Goal: Communication & Community: Answer question/provide support

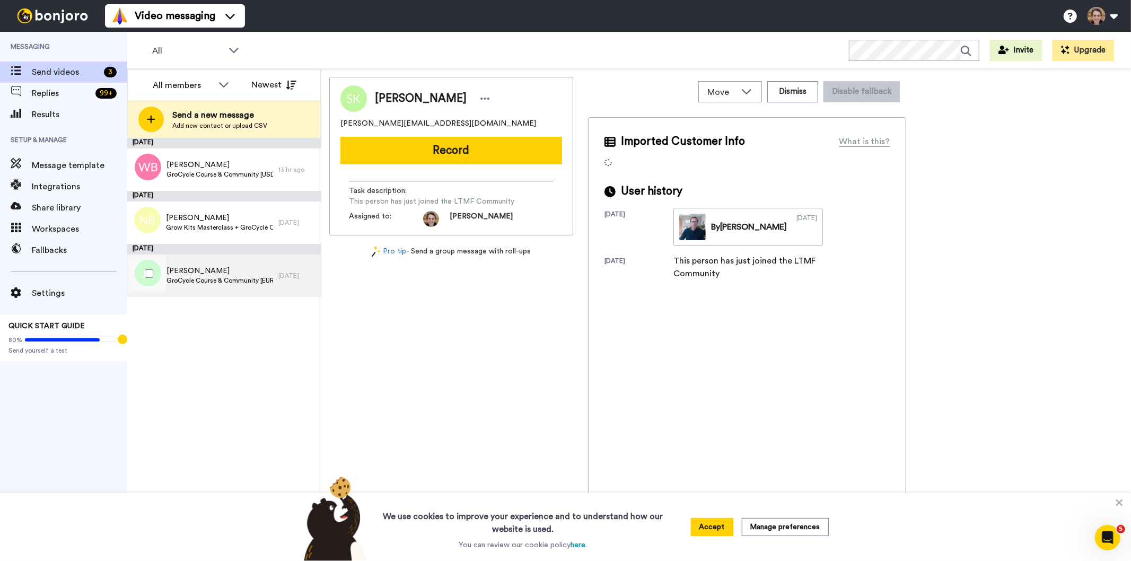
click at [209, 281] on span "GroCycle Course & Community [EURO - Offer]" at bounding box center [219, 280] width 107 height 8
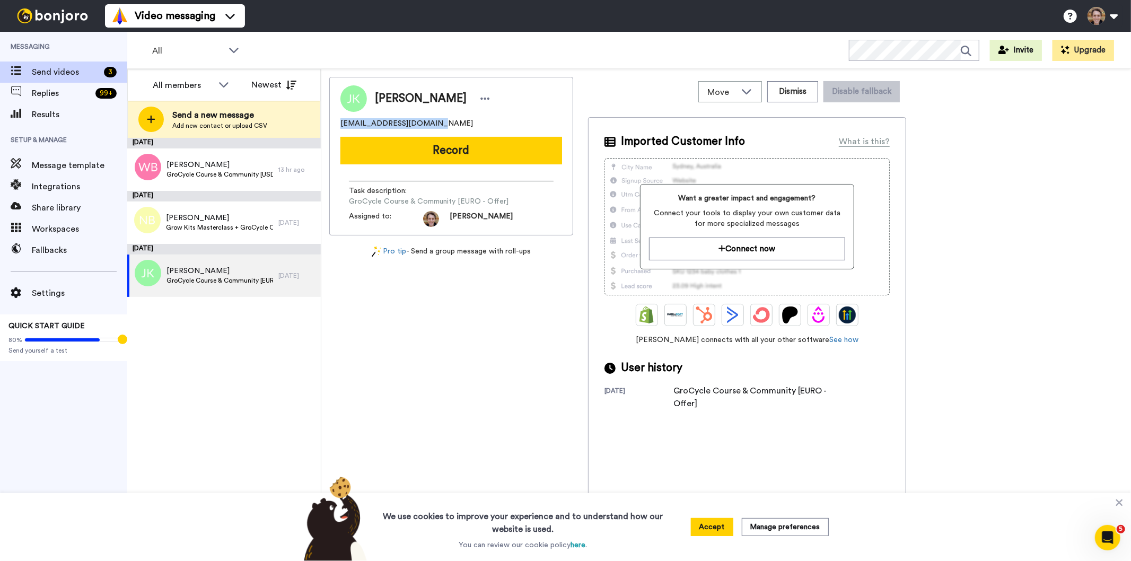
drag, startPoint x: 427, startPoint y: 123, endPoint x: 339, endPoint y: 124, distance: 87.5
click at [339, 124] on div "Jan Kovarik jan.kovarik11@gmail.com Record Task description : GroCycle Course &…" at bounding box center [451, 156] width 244 height 158
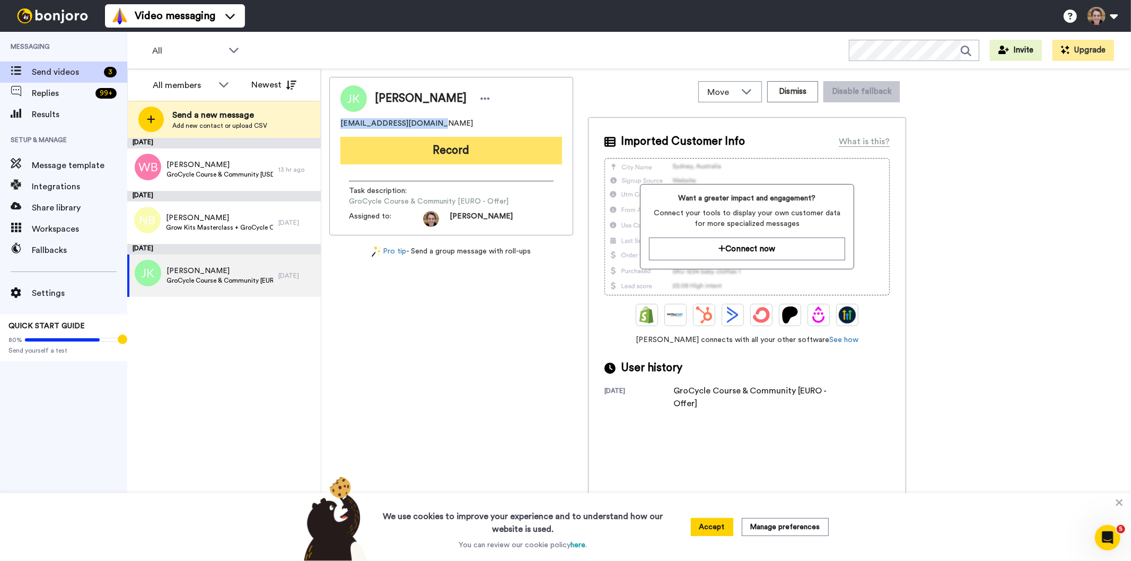
copy span "jan.kovarik11@gmail.com"
click at [437, 150] on button "Record" at bounding box center [451, 151] width 222 height 28
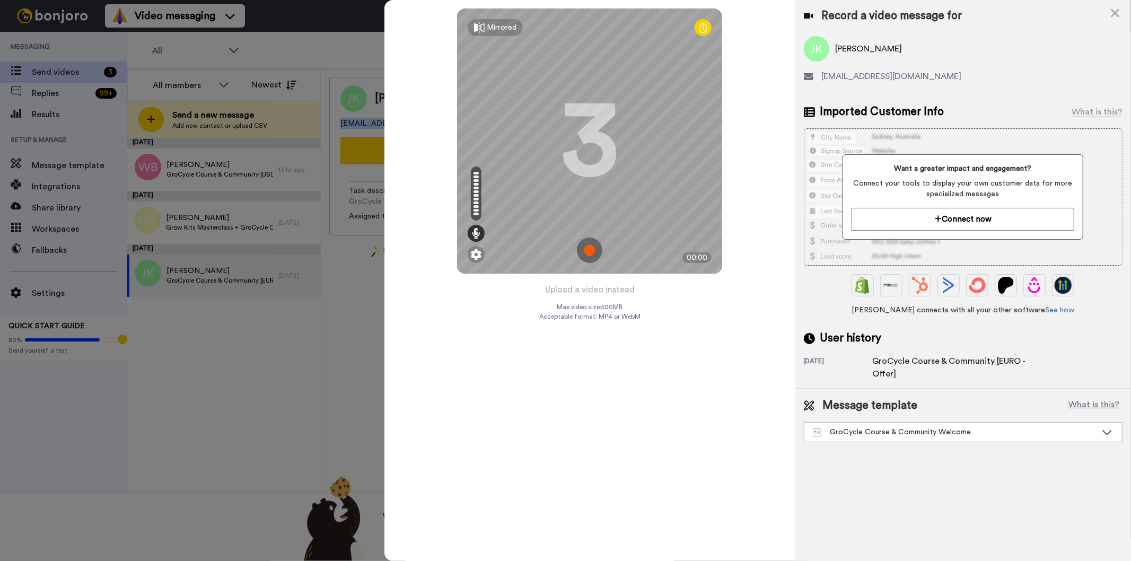
click at [594, 254] on img at bounding box center [589, 249] width 25 height 25
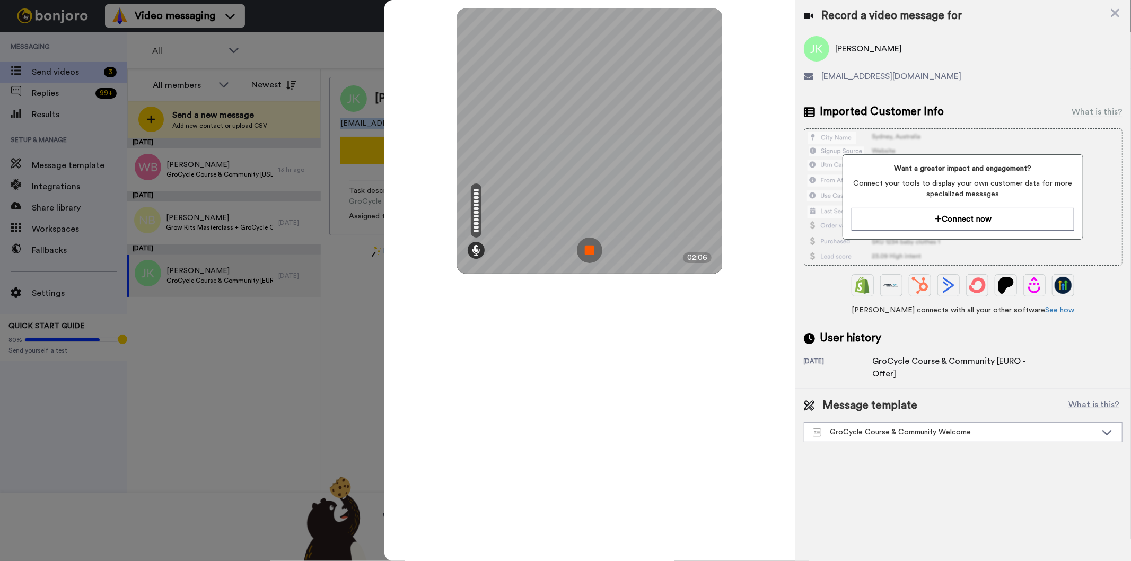
click at [590, 258] on img at bounding box center [589, 249] width 25 height 25
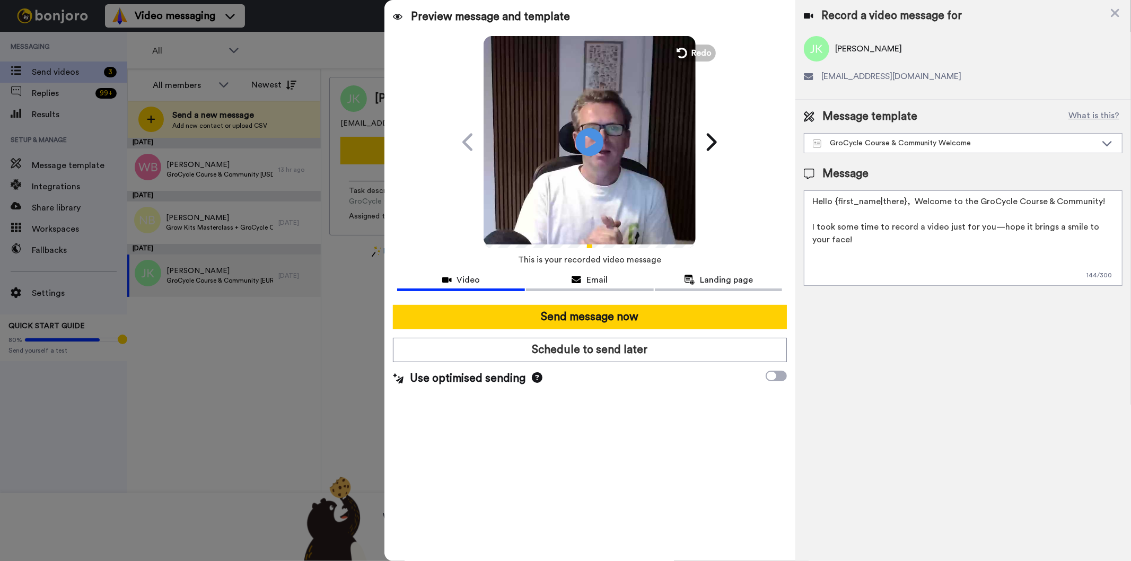
click at [593, 145] on icon at bounding box center [590, 142] width 28 height 28
click at [593, 145] on icon "Play/Pause" at bounding box center [590, 142] width 28 height 50
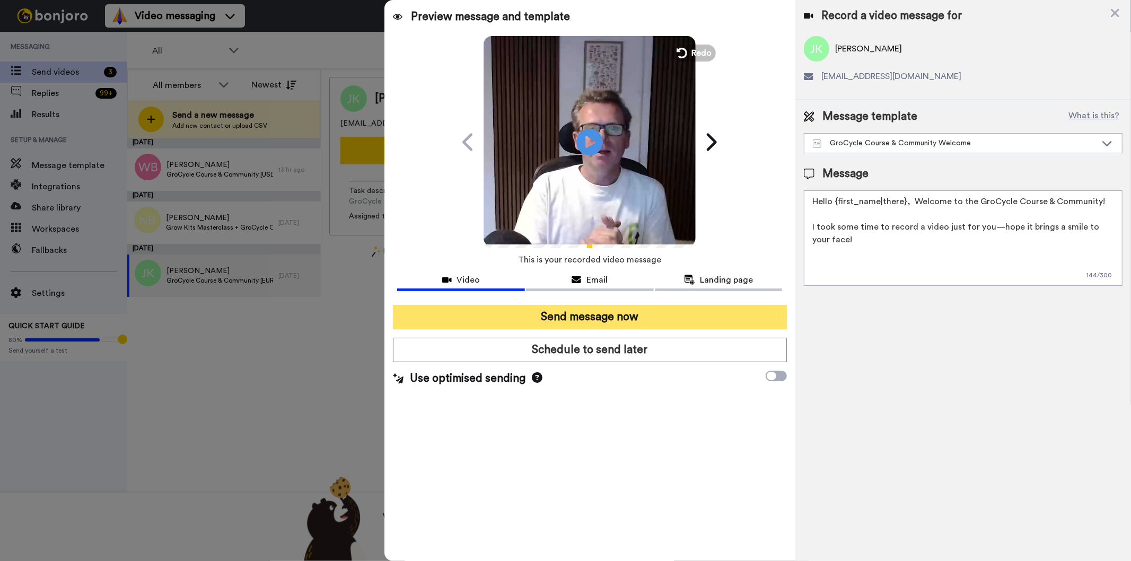
click at [587, 317] on button "Send message now" at bounding box center [589, 317] width 393 height 24
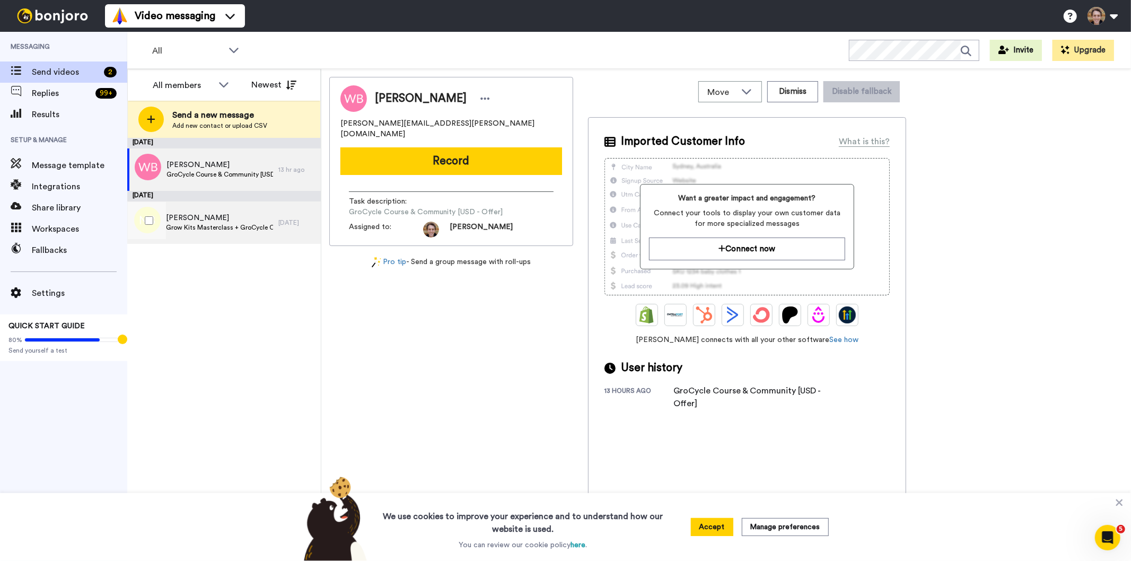
click at [211, 219] on span "Neil Broadhurst" at bounding box center [219, 218] width 107 height 11
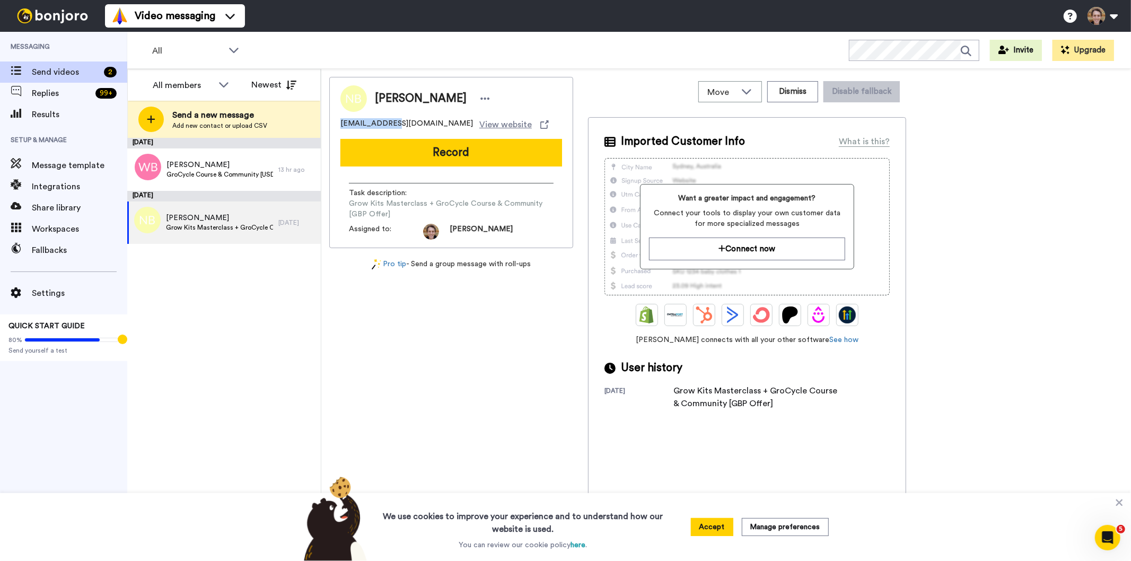
drag, startPoint x: 395, startPoint y: 123, endPoint x: 339, endPoint y: 125, distance: 55.7
click at [339, 125] on div "Neil Broadhurst neilb2@me.com View website Record Task description : Grow Kits …" at bounding box center [451, 162] width 244 height 171
copy span "neilb2@me.com"
click at [213, 228] on span "Grow Kits Masterclass + GroCycle Course & Community [GBP Offer]" at bounding box center [219, 227] width 107 height 8
click at [490, 149] on button "Record" at bounding box center [451, 153] width 222 height 28
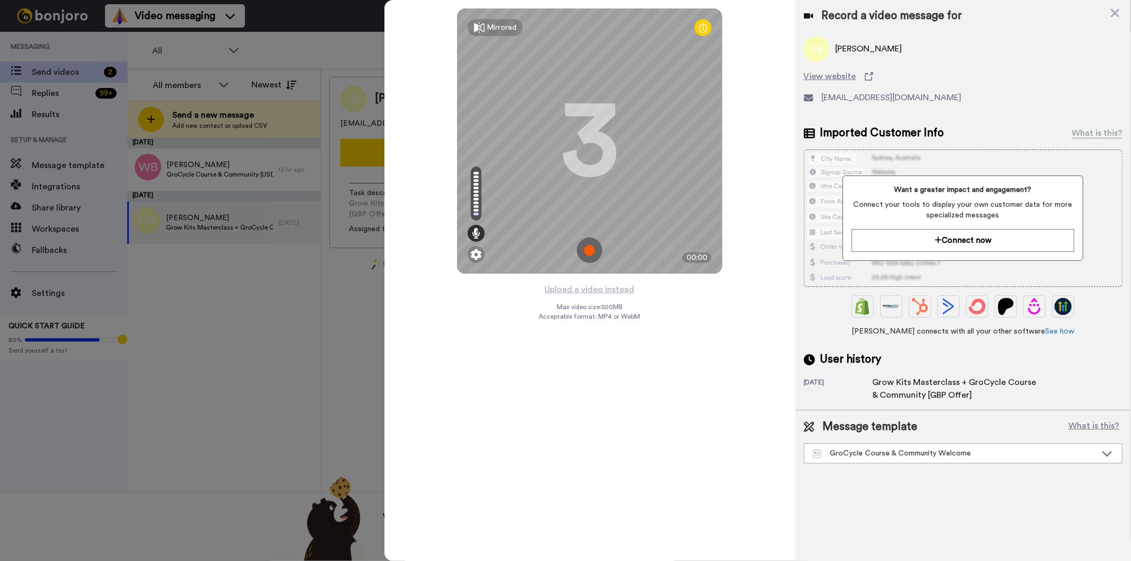
click at [597, 250] on img at bounding box center [589, 249] width 25 height 25
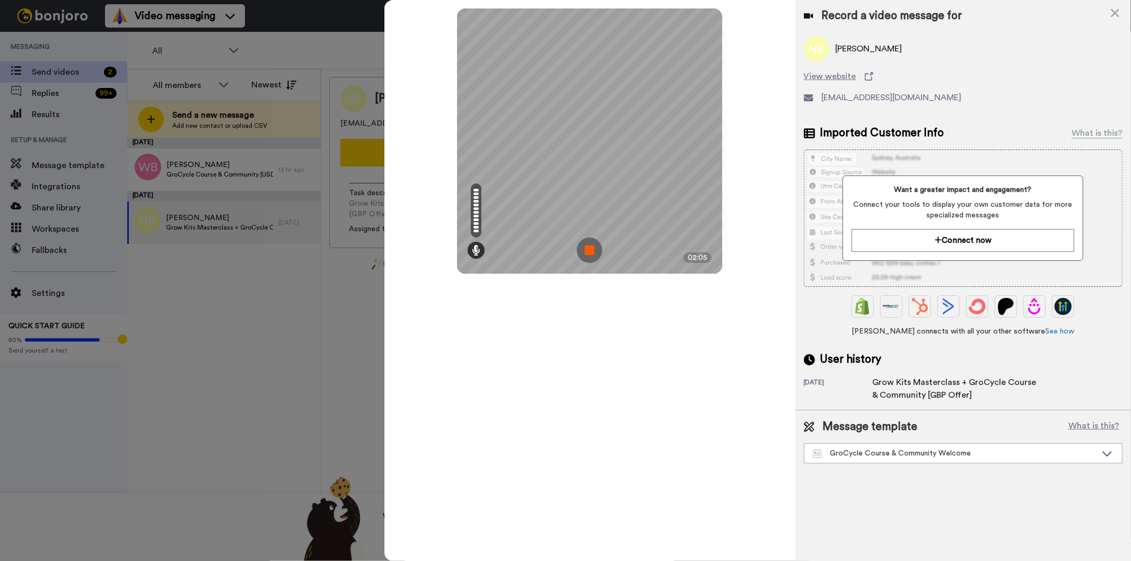
click at [589, 249] on img at bounding box center [589, 249] width 25 height 25
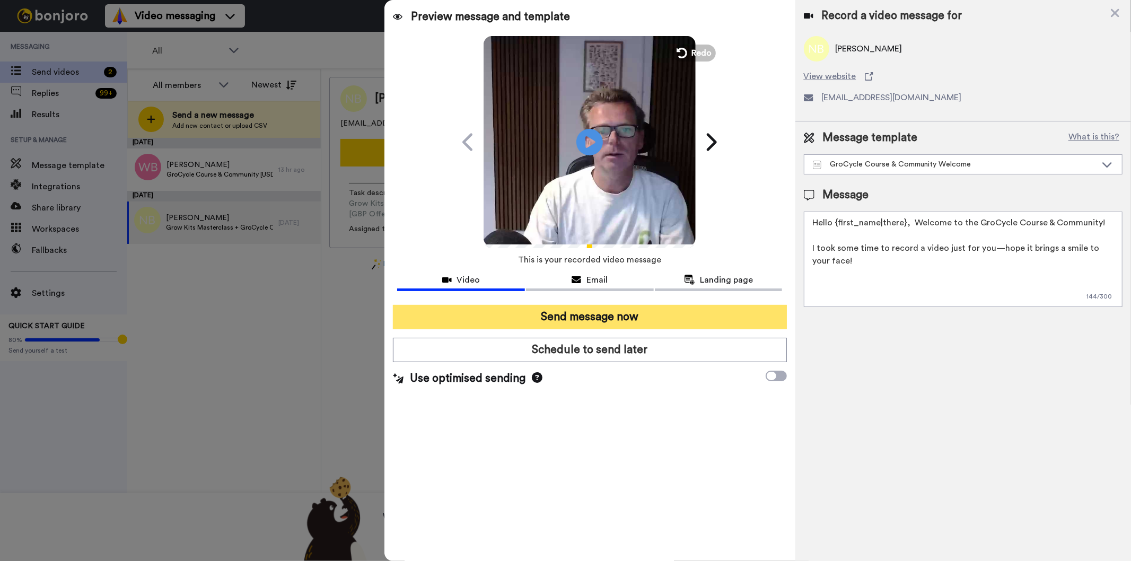
click at [576, 315] on button "Send message now" at bounding box center [589, 317] width 393 height 24
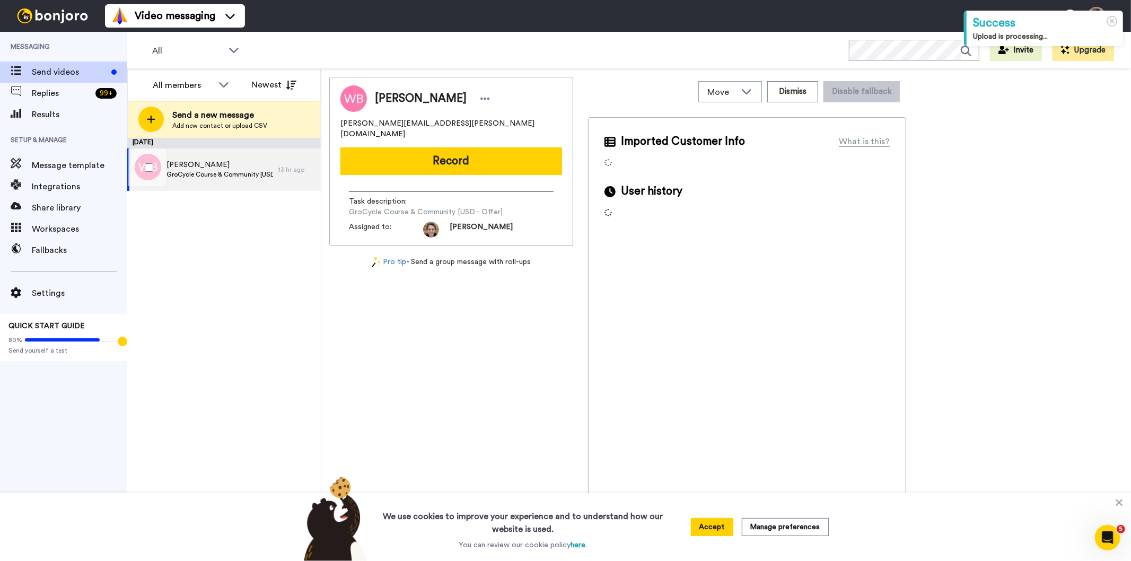
click at [216, 166] on span "[PERSON_NAME]" at bounding box center [219, 165] width 107 height 11
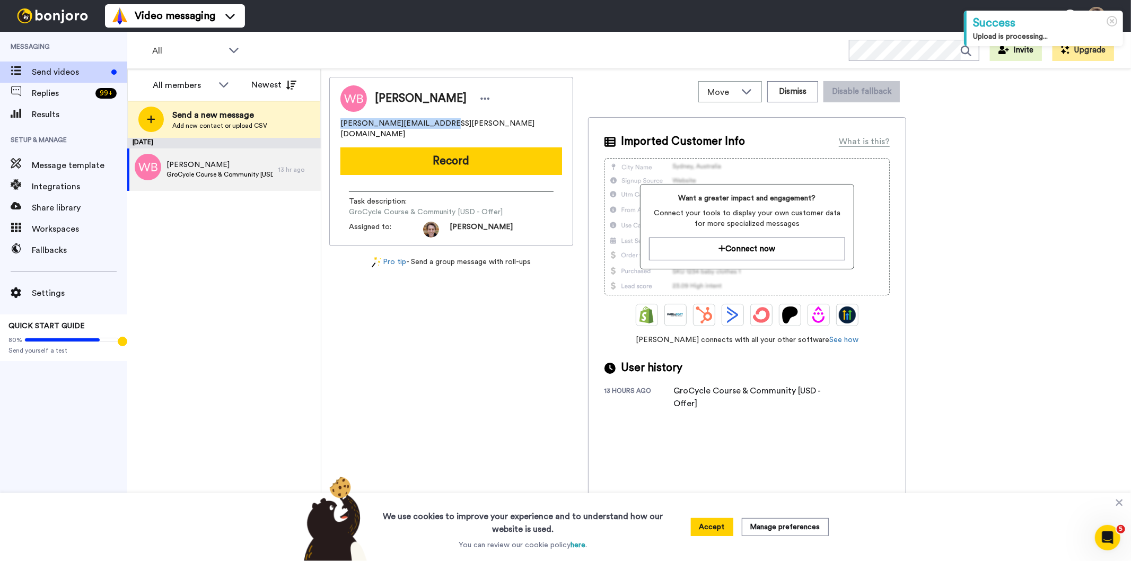
drag, startPoint x: 441, startPoint y: 121, endPoint x: 342, endPoint y: 124, distance: 99.2
click at [342, 124] on div "walter.backlund@gmail.com" at bounding box center [451, 128] width 222 height 21
copy span "walter.backlund@gmail.com"
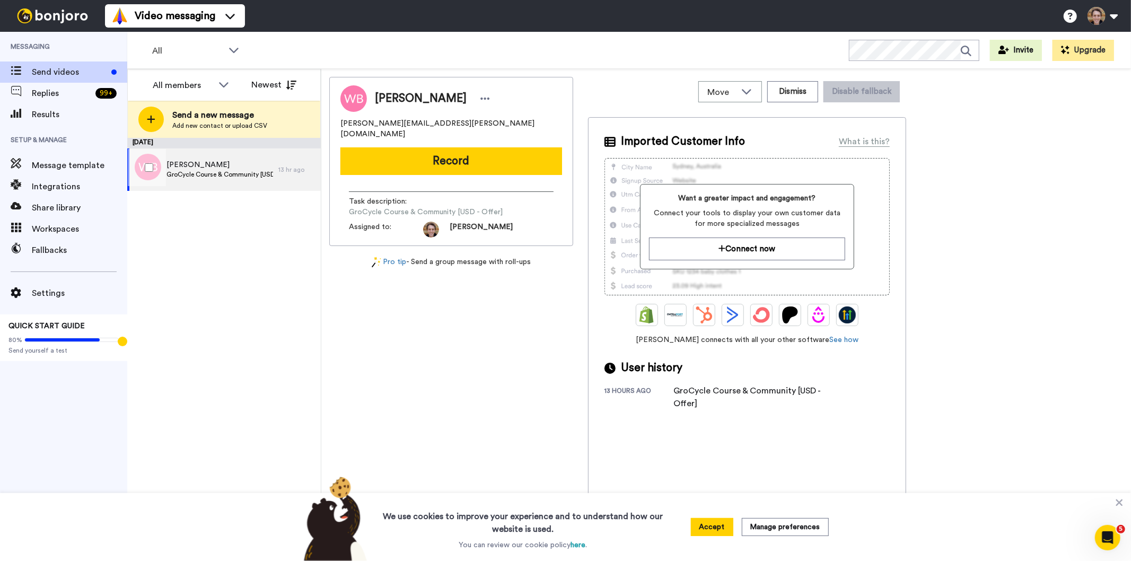
click at [234, 176] on span "GroCycle Course & Community [USD - Offer]" at bounding box center [219, 174] width 107 height 8
click at [445, 167] on div "Walter Backlund walter.backlund@gmail.com Record Task description : GroCycle Co…" at bounding box center [451, 161] width 244 height 169
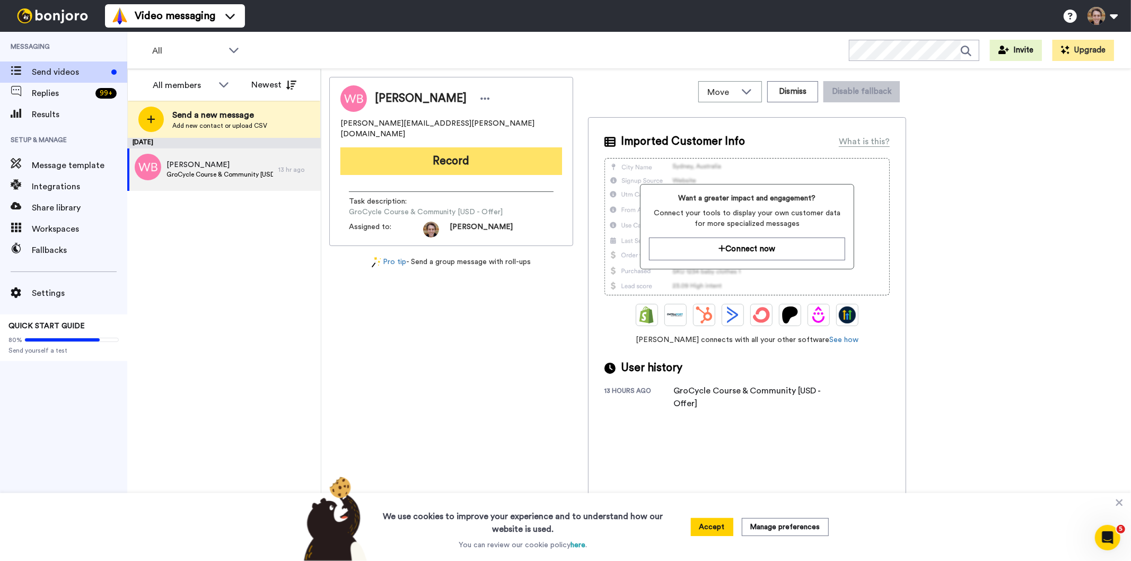
click at [448, 161] on button "Record" at bounding box center [451, 161] width 222 height 28
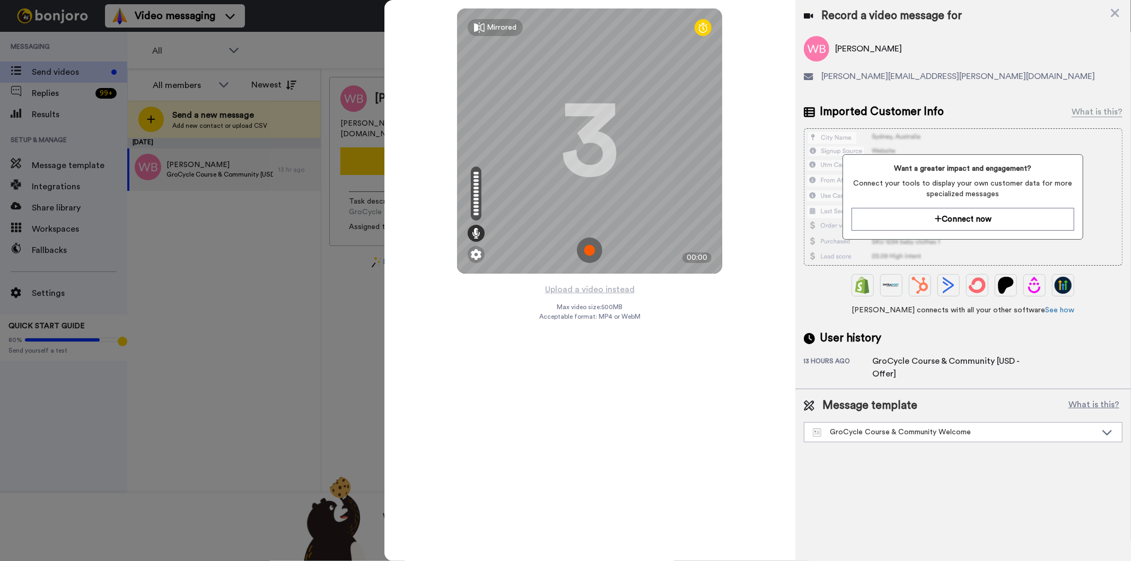
click at [594, 253] on img at bounding box center [589, 249] width 25 height 25
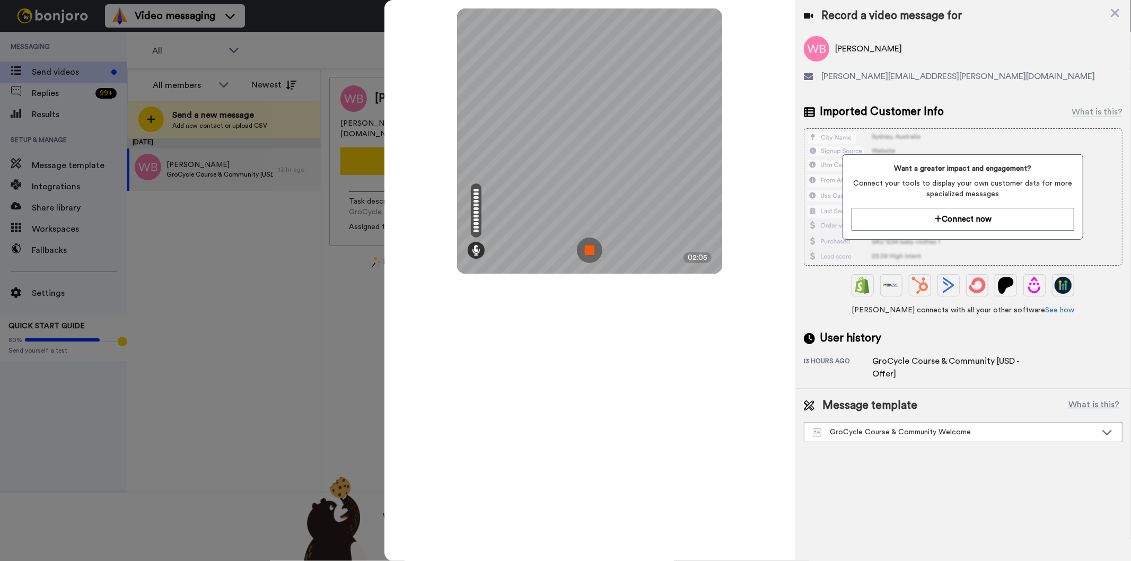
click at [589, 251] on img at bounding box center [589, 249] width 25 height 25
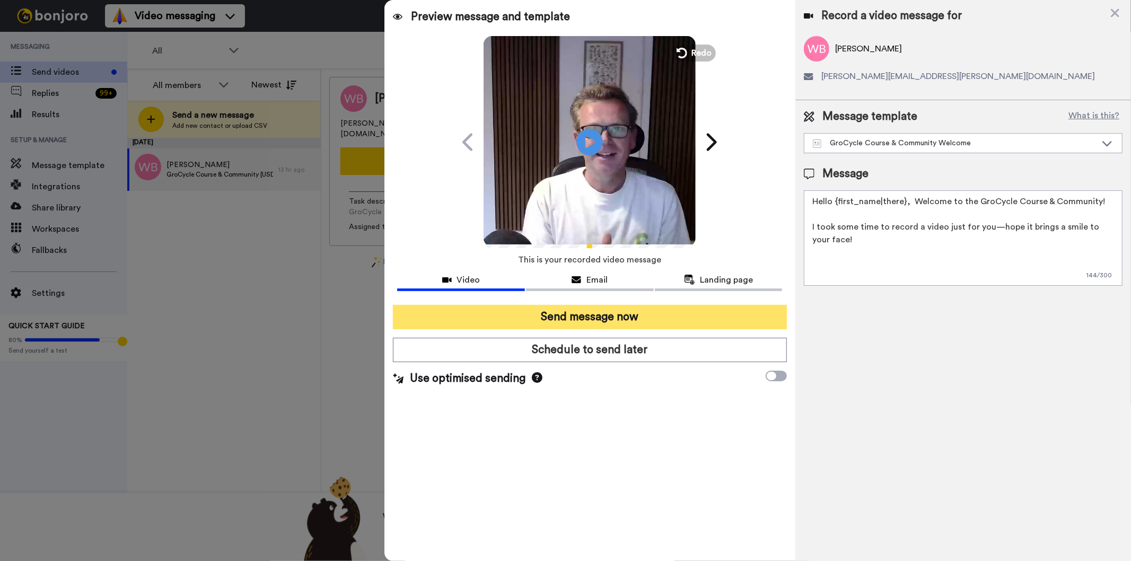
click at [572, 319] on button "Send message now" at bounding box center [589, 317] width 393 height 24
